Goal: Navigation & Orientation: Understand site structure

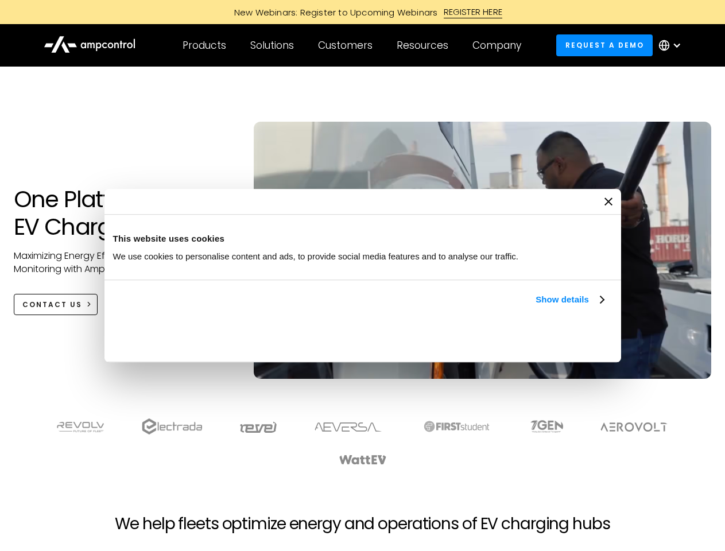
click at [536, 307] on link "Show details" at bounding box center [570, 300] width 68 height 14
click at [0, 0] on div "Necessary cookies help make a website usable by enabling basic functions like p…" at bounding box center [0, 0] width 0 height 0
click at [353, 45] on div "Customers" at bounding box center [345, 45] width 55 height 13
click at [204, 45] on div "Products" at bounding box center [205, 45] width 44 height 13
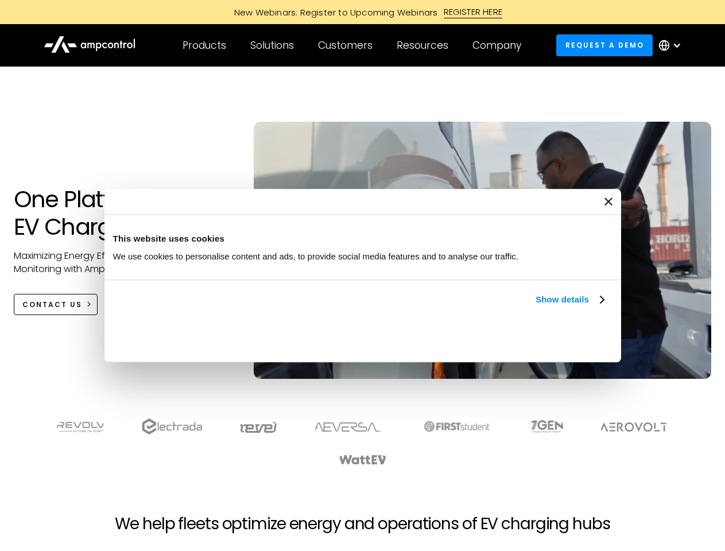
click at [273, 45] on div "Solutions" at bounding box center [272, 45] width 44 height 13
click at [347, 45] on div "Customers" at bounding box center [345, 45] width 55 height 13
click at [425, 45] on div "Resources" at bounding box center [423, 45] width 52 height 13
click at [501, 45] on div "Company" at bounding box center [497, 45] width 49 height 13
click at [673, 45] on div at bounding box center [677, 45] width 9 height 9
